Goal: Find specific page/section: Find specific page/section

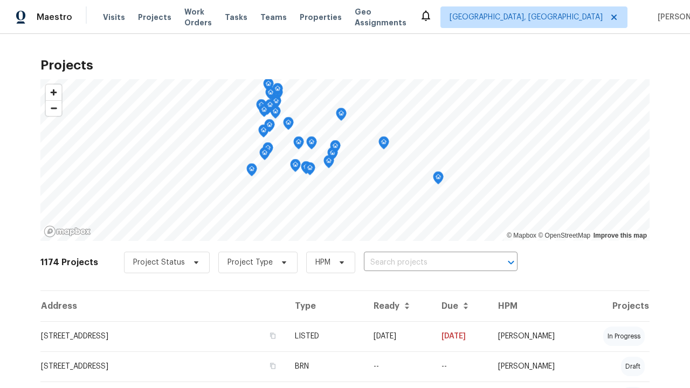
click at [161, 263] on span "Project Status" at bounding box center [159, 262] width 52 height 11
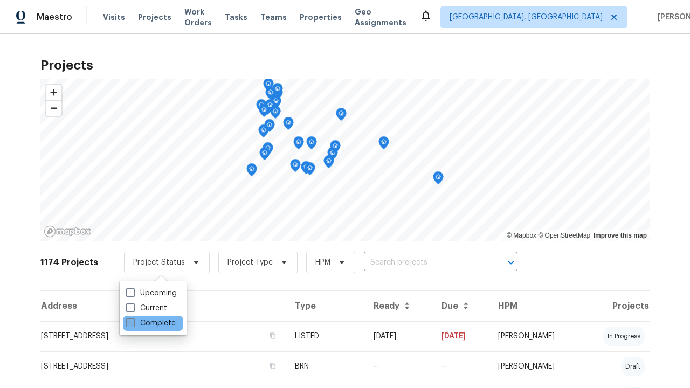
click at [150, 324] on label "Complete" at bounding box center [151, 323] width 50 height 11
click at [133, 324] on input "Complete" at bounding box center [129, 321] width 7 height 7
checkbox input "true"
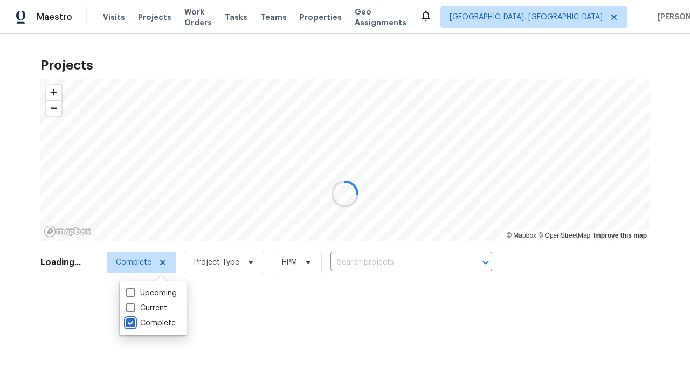
click at [5, 5] on div at bounding box center [345, 194] width 690 height 388
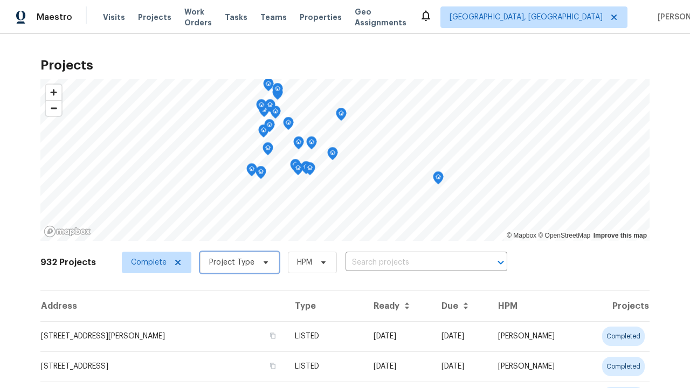
click at [235, 263] on span "Project Type" at bounding box center [231, 262] width 45 height 11
